Goal: Task Accomplishment & Management: Complete application form

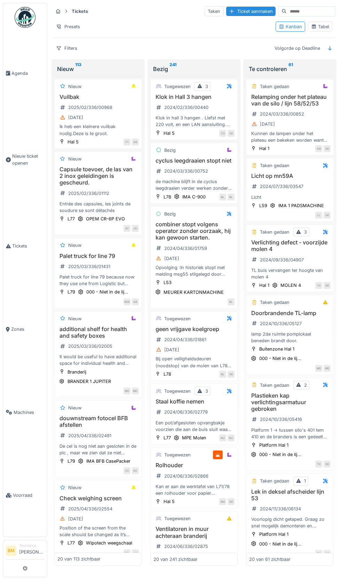
click at [31, 166] on span "Nieuw ticket openen" at bounding box center [28, 159] width 32 height 13
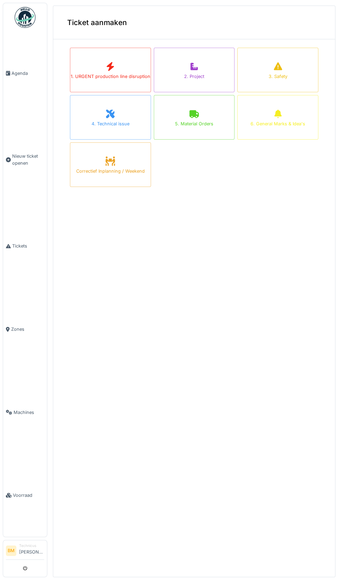
click at [198, 121] on div "5. Material Orders" at bounding box center [194, 124] width 38 height 7
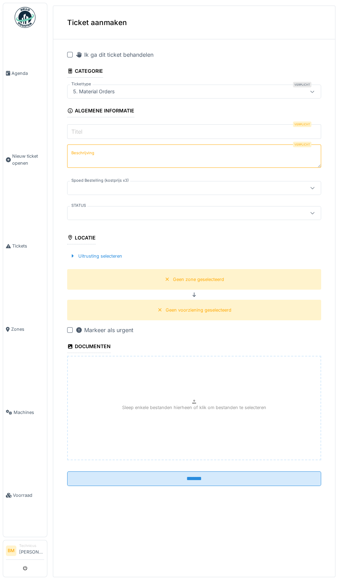
click at [148, 130] on input "Titel" at bounding box center [194, 131] width 254 height 15
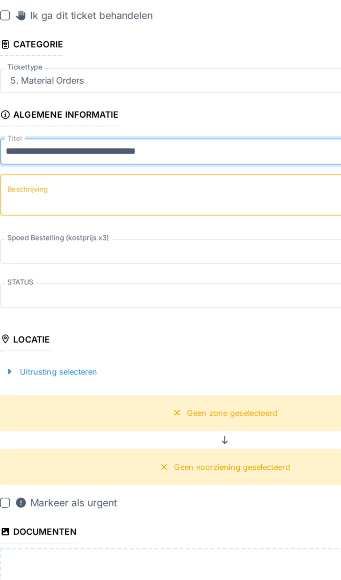
type input "**********"
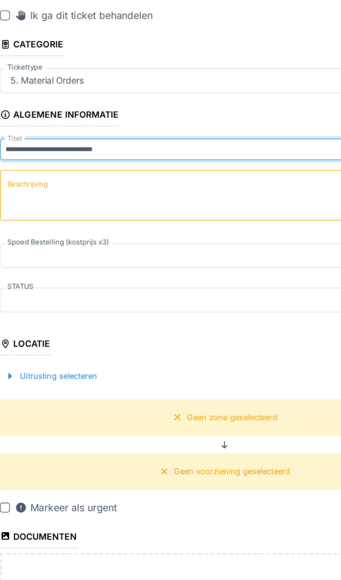
click at [118, 154] on textarea "Beschrijving" at bounding box center [194, 156] width 254 height 29
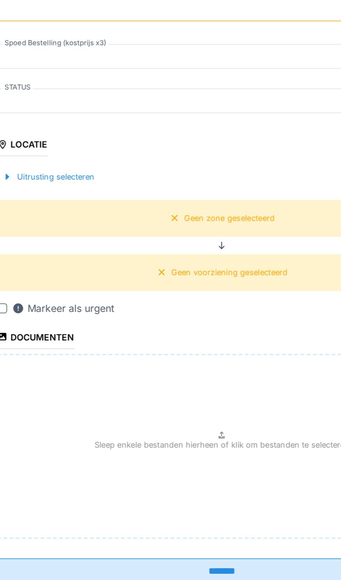
type textarea "**********"
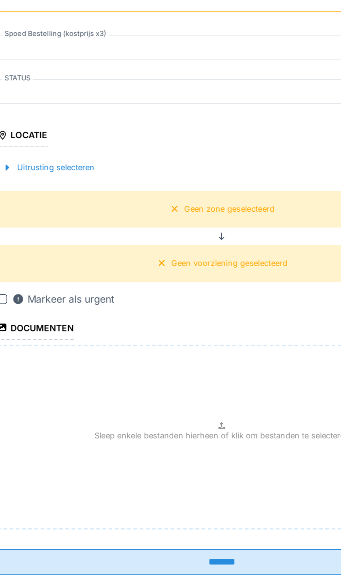
click at [110, 258] on div "Uitrusting selecteren" at bounding box center [96, 253] width 58 height 9
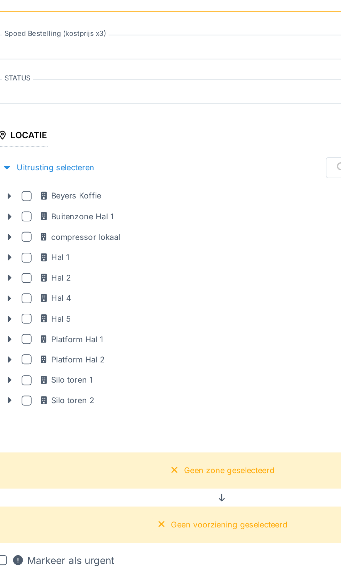
click at [83, 316] on div at bounding box center [84, 316] width 6 height 6
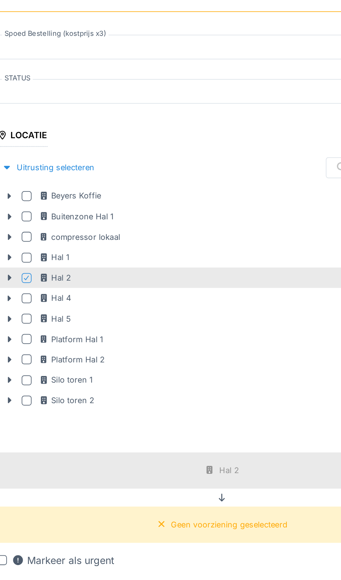
click at [84, 316] on icon at bounding box center [84, 315] width 4 height 3
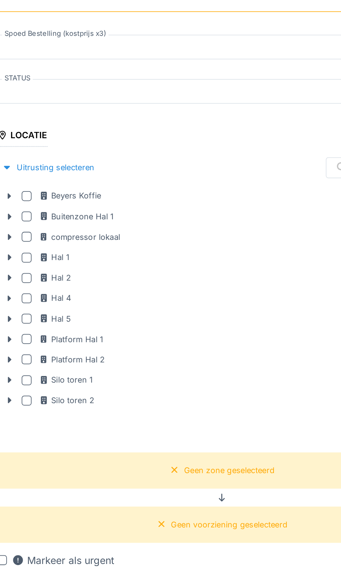
click at [83, 316] on div at bounding box center [84, 316] width 6 height 6
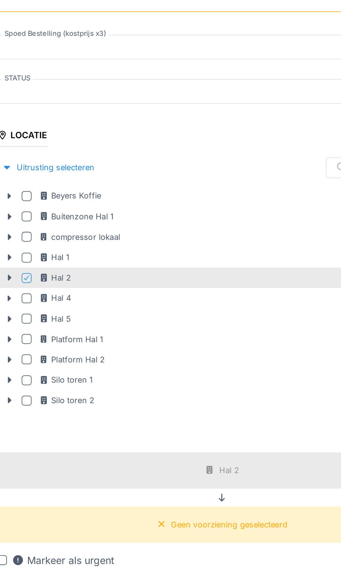
click at [84, 316] on icon at bounding box center [84, 315] width 4 height 3
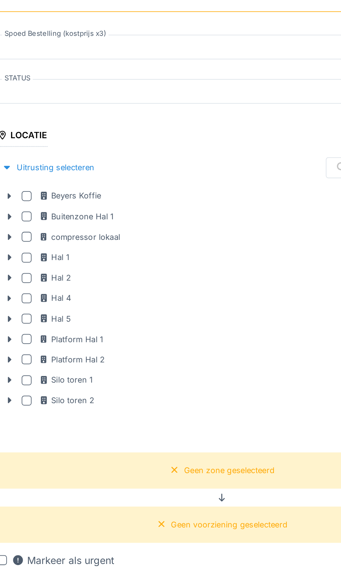
click at [77, 317] on icon at bounding box center [74, 315] width 6 height 5
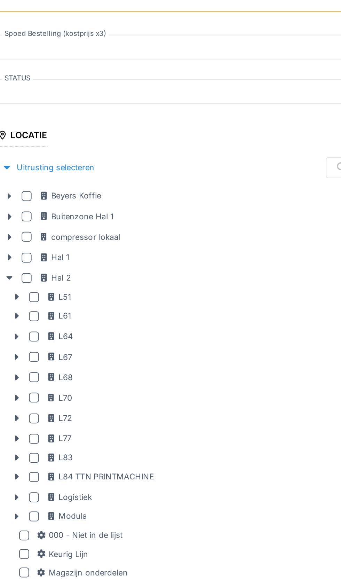
click at [87, 337] on div at bounding box center [88, 338] width 6 height 6
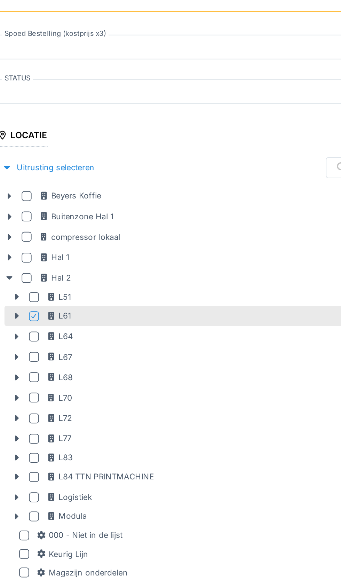
click at [80, 336] on icon at bounding box center [79, 337] width 6 height 5
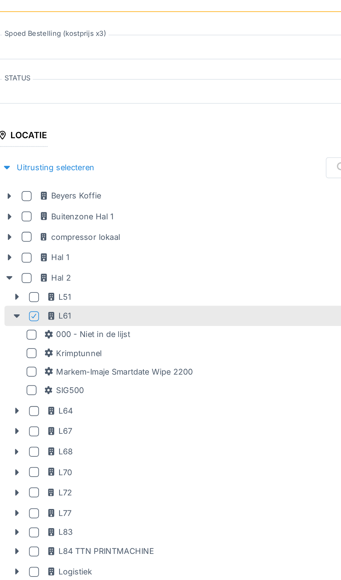
click at [86, 380] on div at bounding box center [87, 380] width 6 height 6
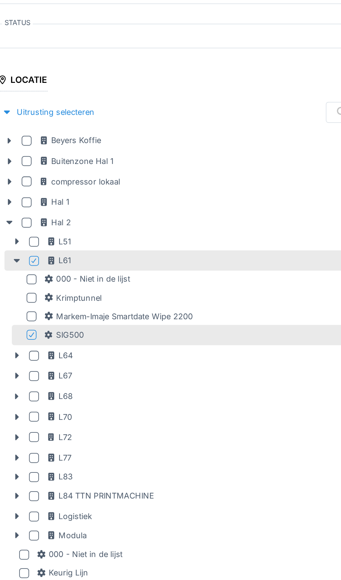
scroll to position [30, 0]
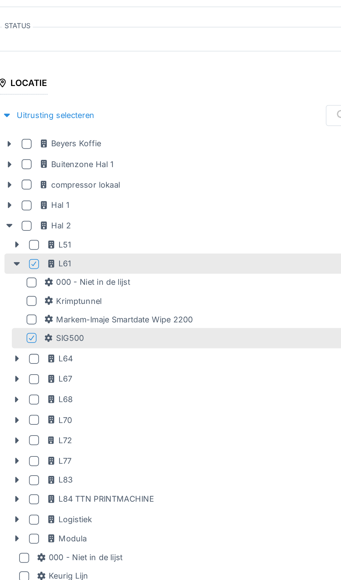
click at [88, 310] on div at bounding box center [88, 307] width 4 height 7
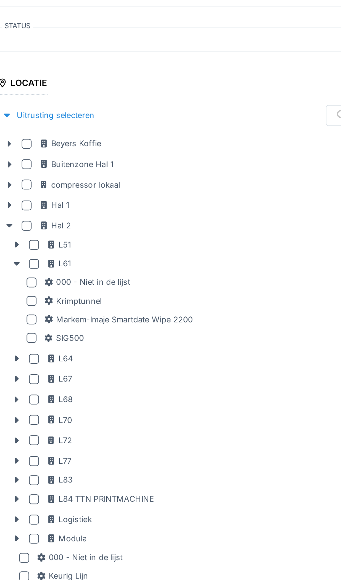
click at [89, 352] on div at bounding box center [88, 350] width 8 height 6
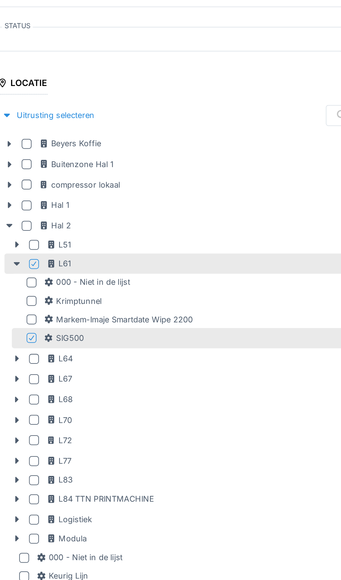
click at [103, 224] on div "Uitrusting selecteren" at bounding box center [96, 223] width 58 height 9
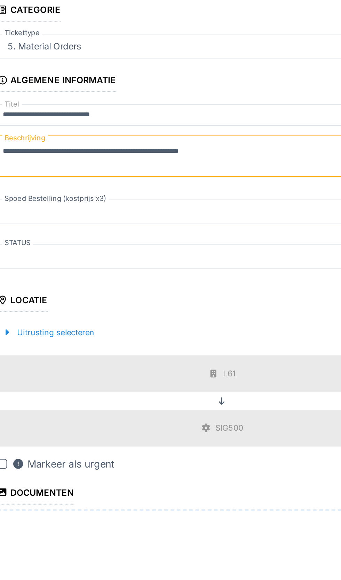
scroll to position [0, 0]
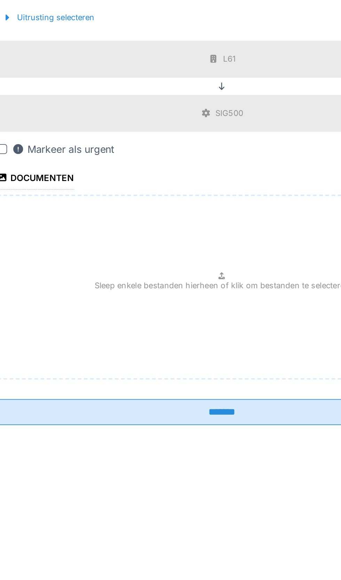
click at [199, 478] on input "*******" at bounding box center [194, 476] width 254 height 15
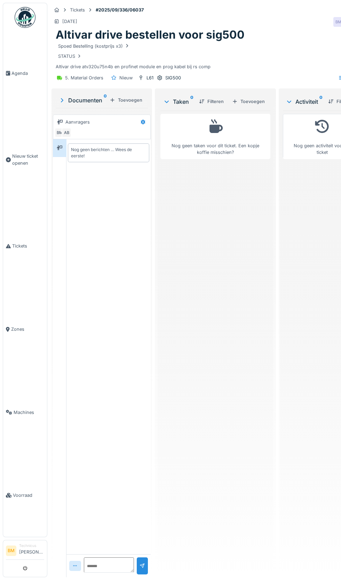
click at [26, 166] on span "Nieuw ticket openen" at bounding box center [28, 159] width 32 height 13
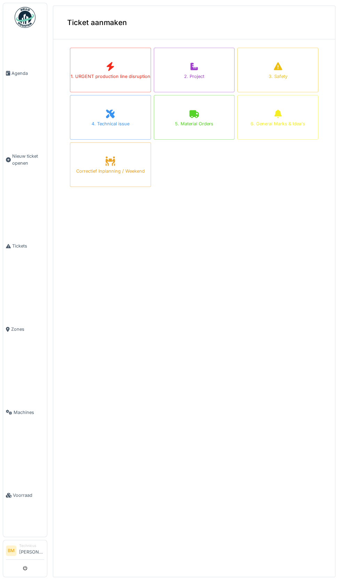
click at [205, 120] on div "5. Material Orders" at bounding box center [194, 117] width 81 height 45
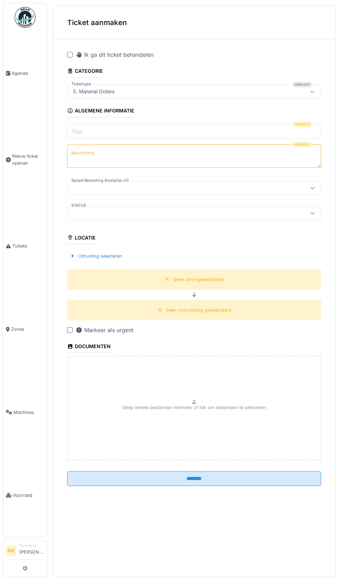
click at [160, 129] on input "Titel" at bounding box center [194, 131] width 254 height 15
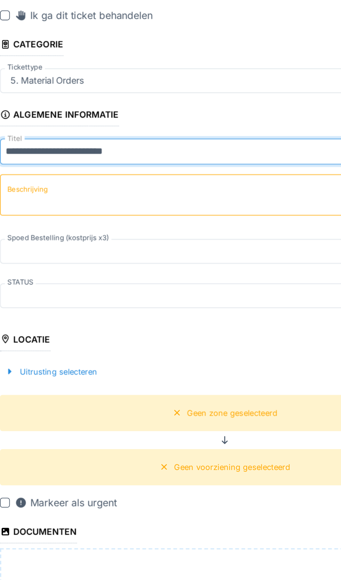
type input "**********"
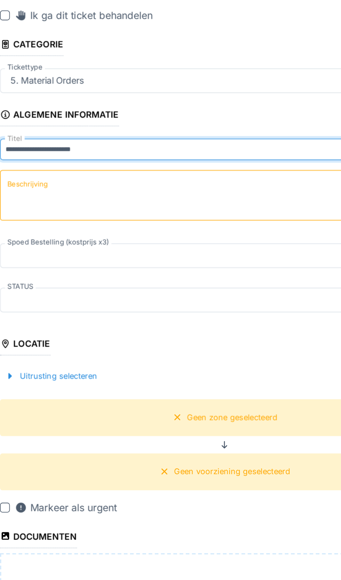
click at [130, 154] on textarea "Beschrijving" at bounding box center [194, 156] width 254 height 29
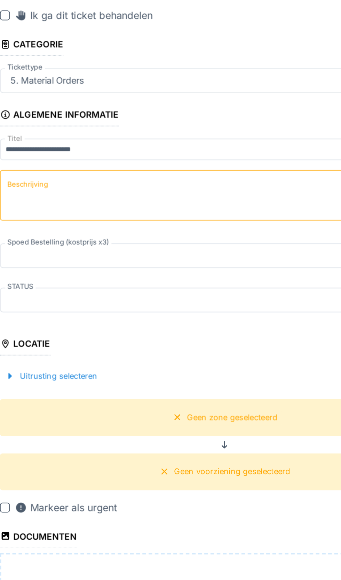
type textarea "*"
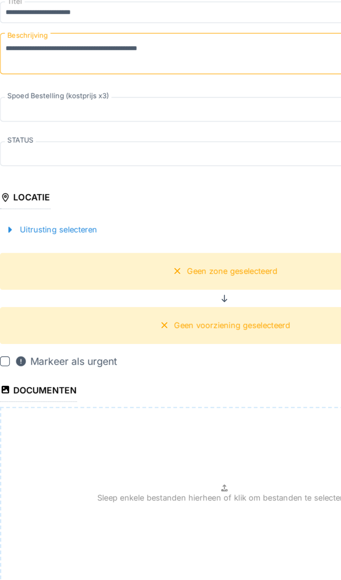
click at [108, 258] on div "Uitrusting selecteren" at bounding box center [96, 253] width 58 height 9
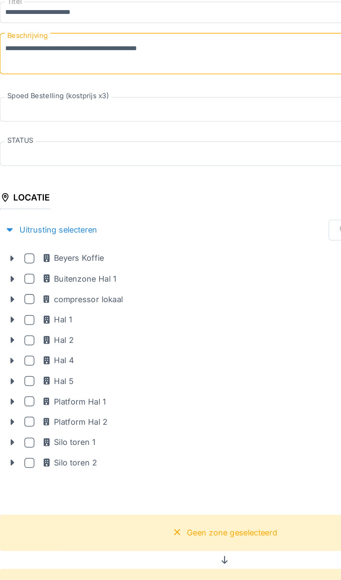
click at [74, 316] on icon at bounding box center [74, 315] width 2 height 3
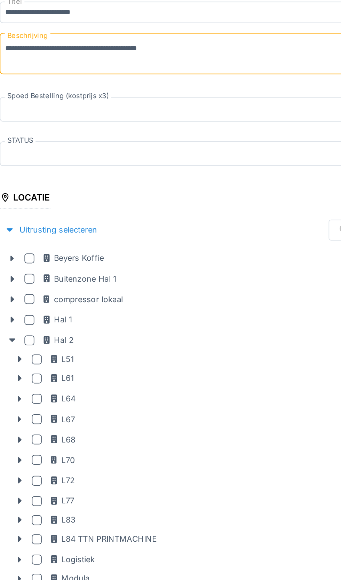
click at [78, 349] on icon at bounding box center [79, 348] width 2 height 3
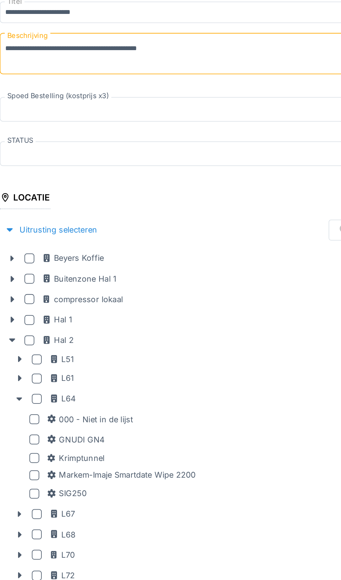
click at [88, 374] on div at bounding box center [87, 372] width 6 height 6
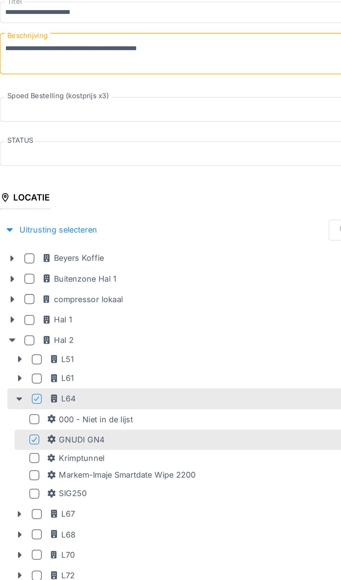
click at [108, 256] on div "Uitrusting selecteren" at bounding box center [96, 253] width 58 height 9
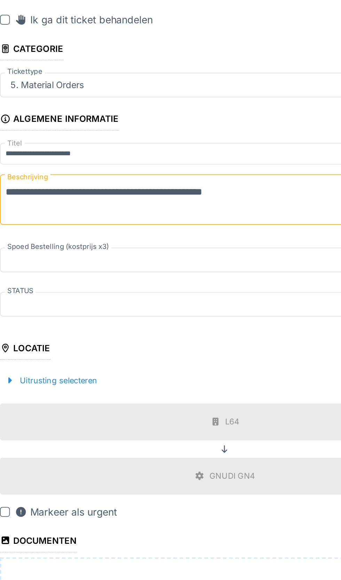
click at [195, 150] on textarea "**********" at bounding box center [194, 156] width 254 height 29
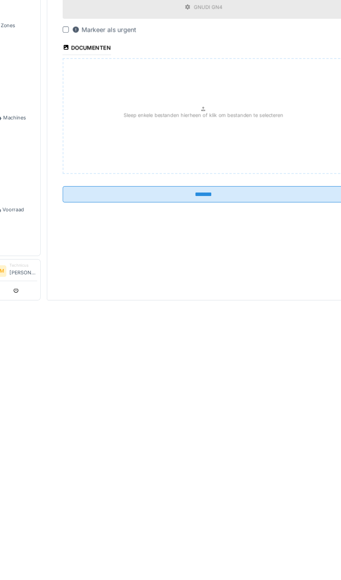
scroll to position [50, 0]
type textarea "**********"
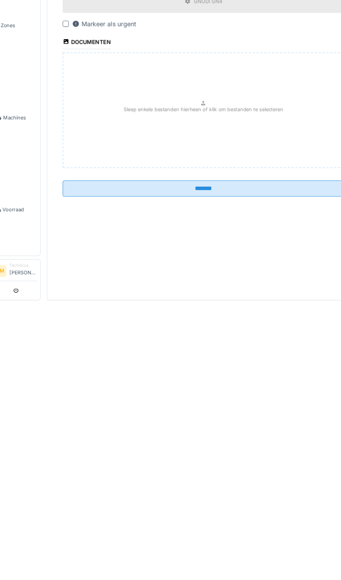
click at [234, 469] on input "*******" at bounding box center [194, 476] width 254 height 15
